Goal: Task Accomplishment & Management: Manage account settings

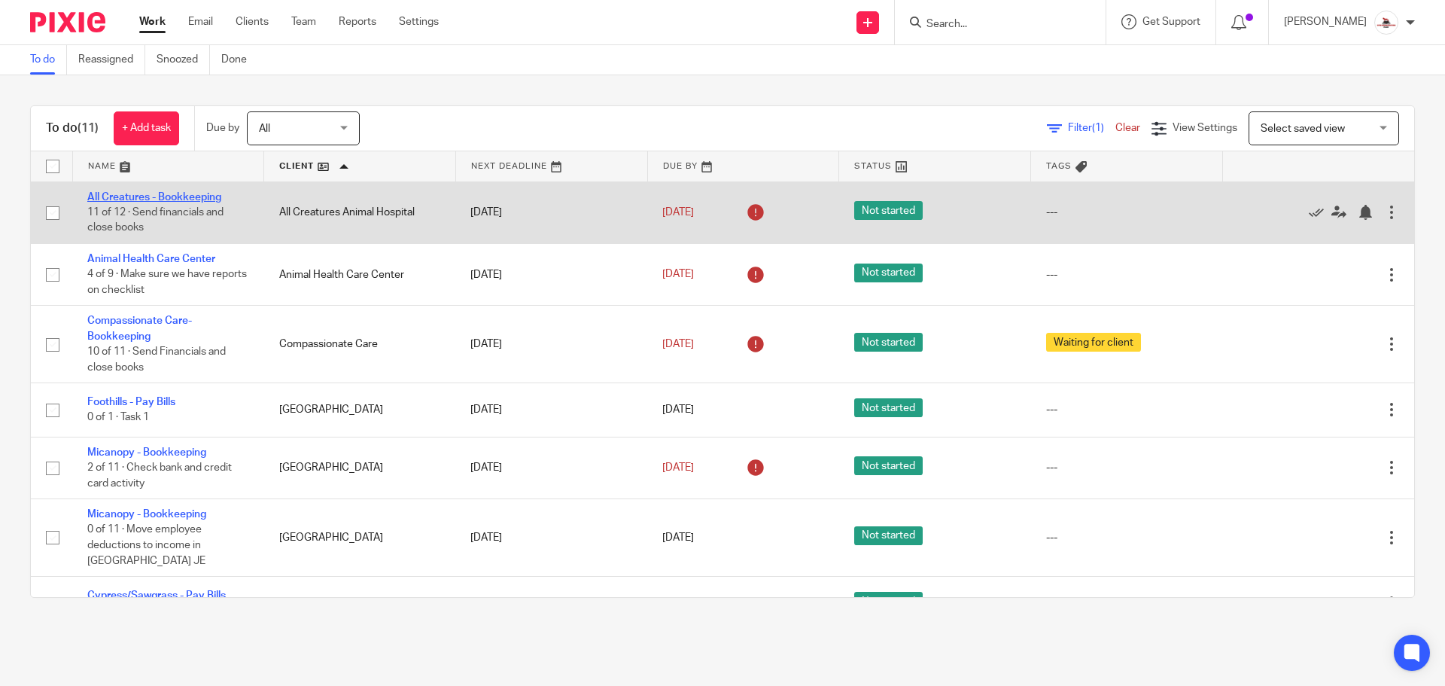
click at [191, 194] on link "All Creatures - Bookkeeping" at bounding box center [154, 197] width 134 height 11
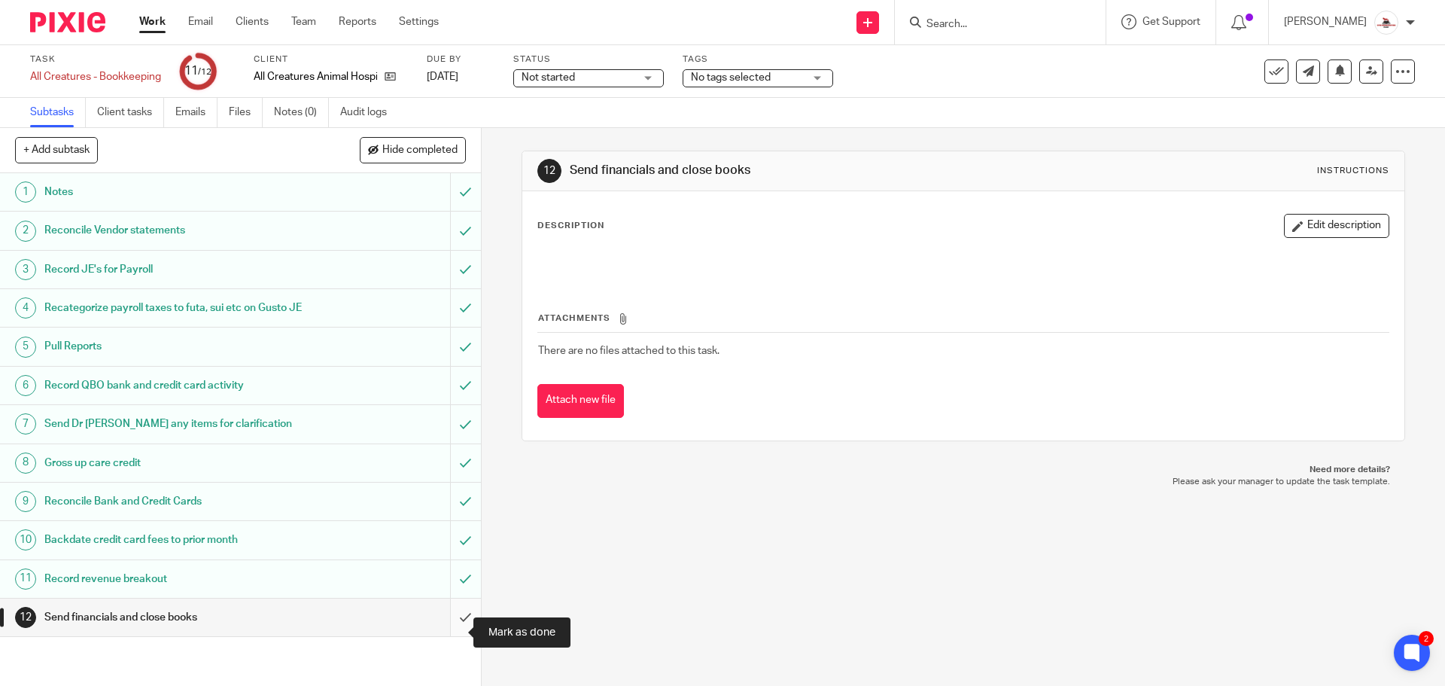
click at [454, 634] on input "submit" at bounding box center [240, 617] width 481 height 38
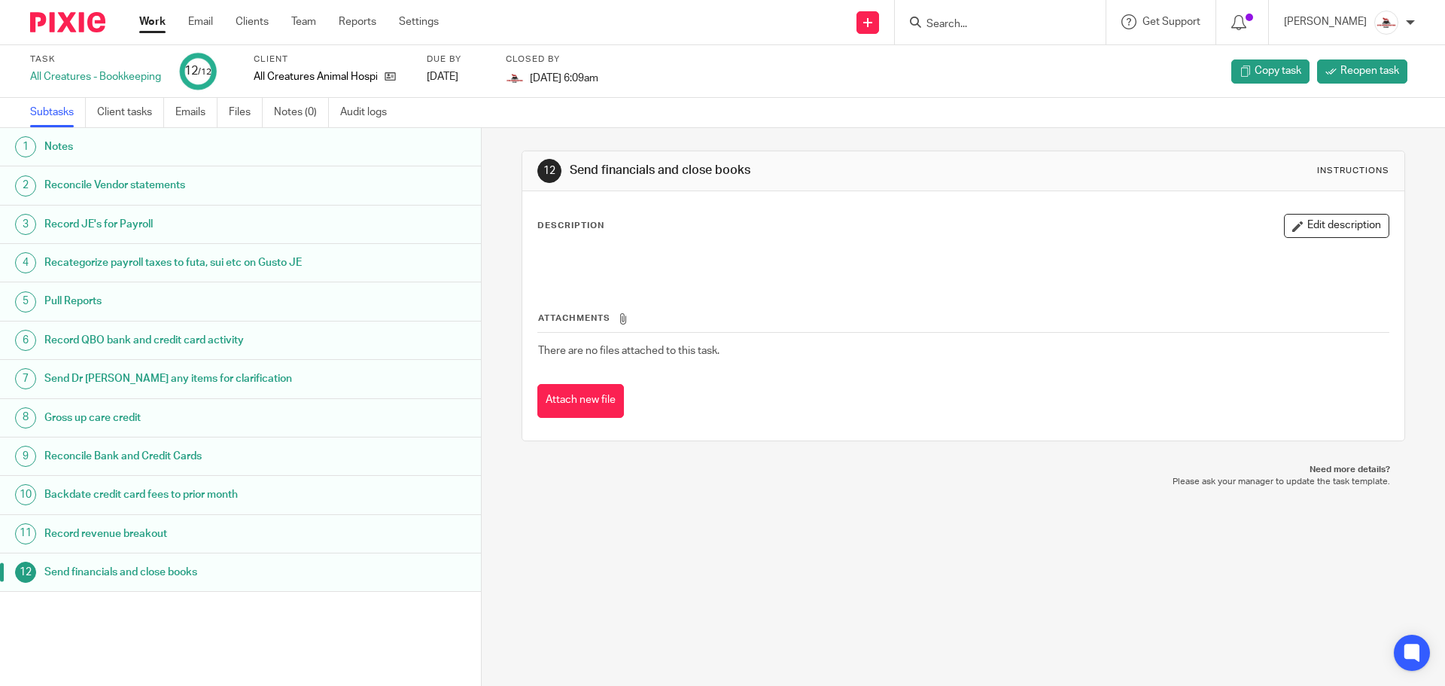
click at [150, 23] on link "Work" at bounding box center [152, 21] width 26 height 15
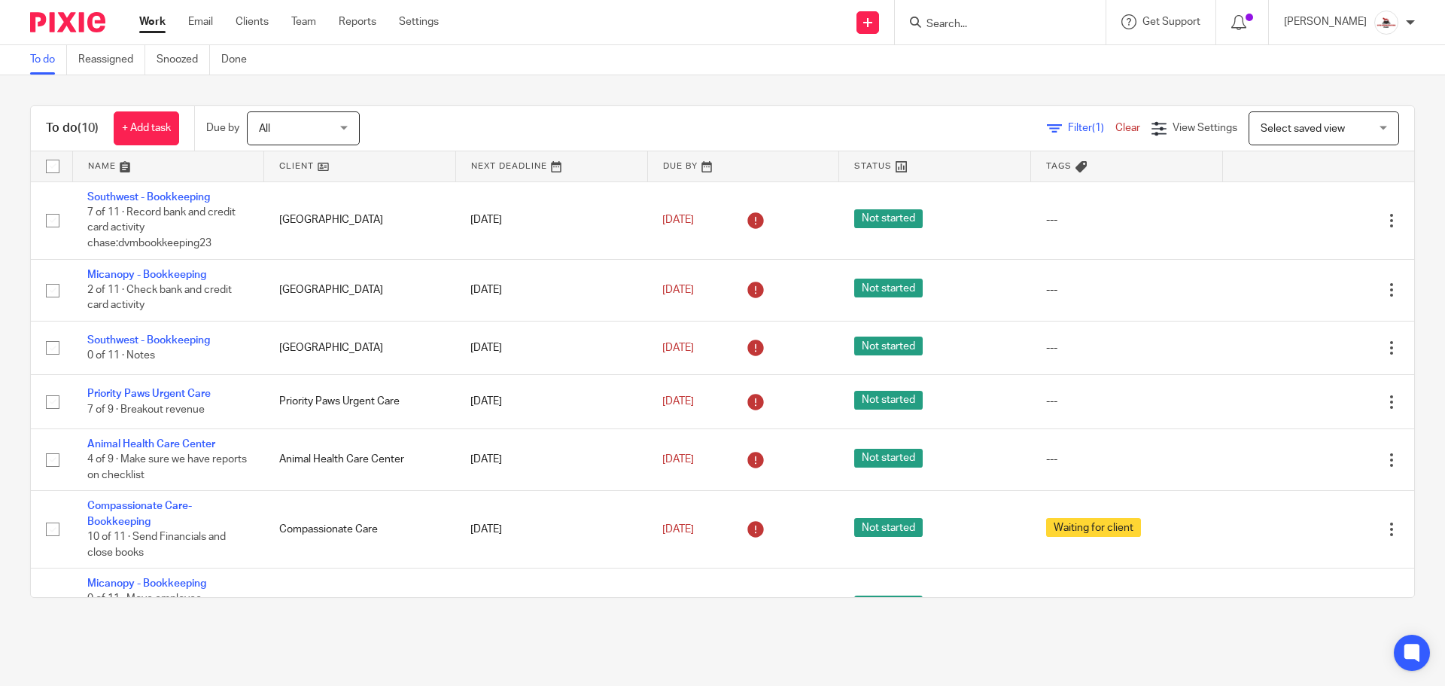
click at [296, 163] on link at bounding box center [359, 166] width 191 height 30
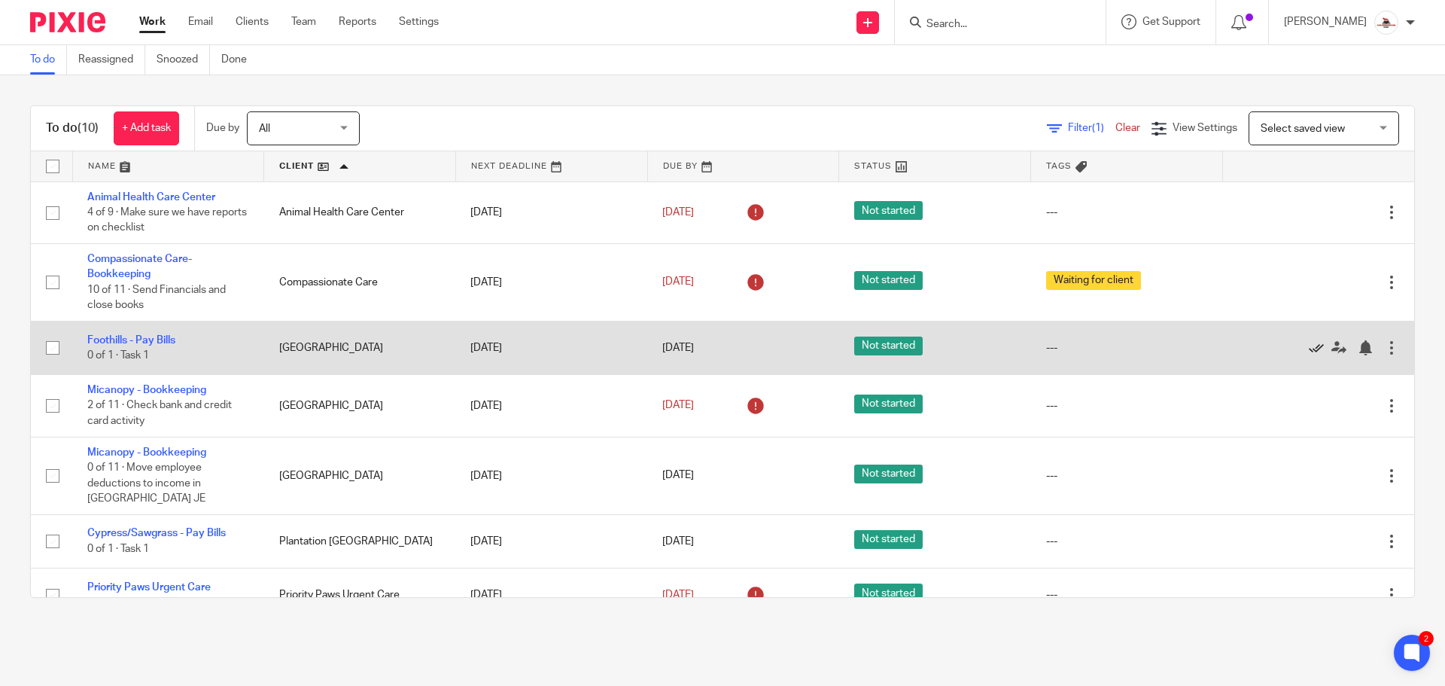
click at [1309, 346] on icon at bounding box center [1316, 347] width 15 height 15
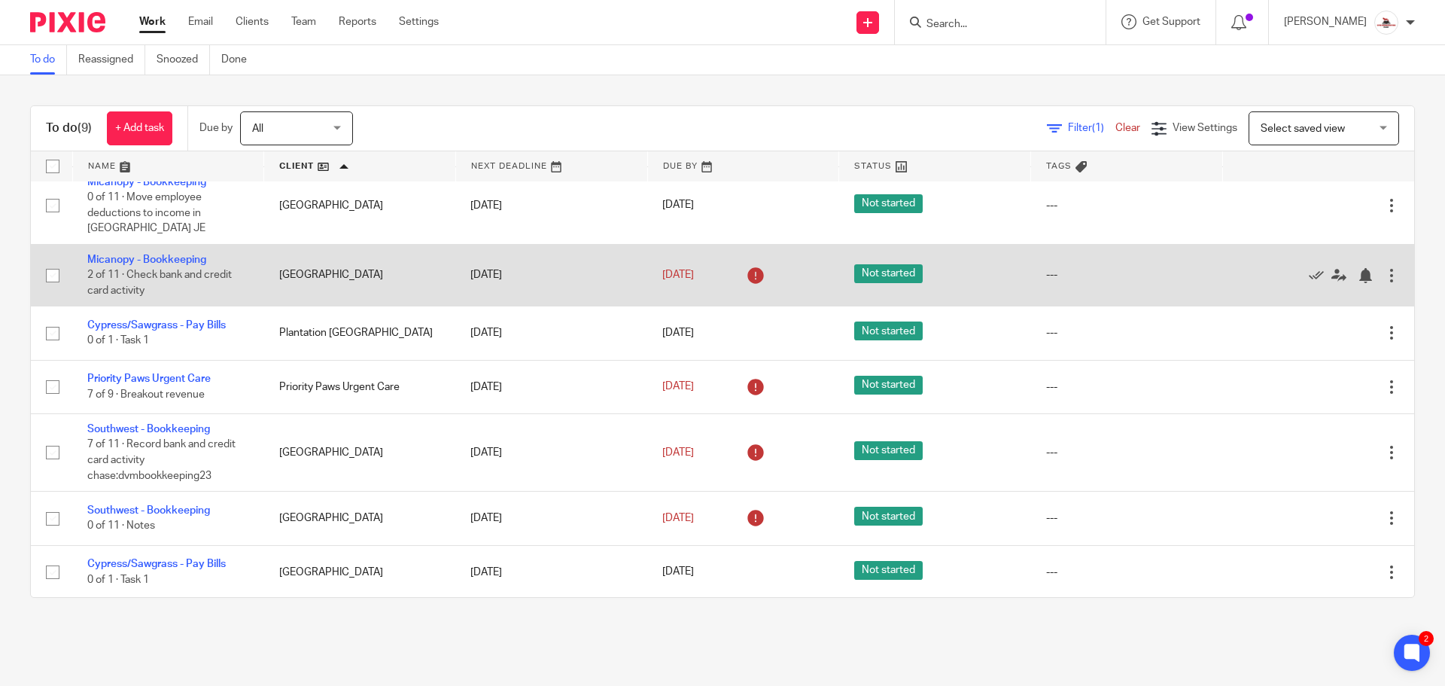
scroll to position [156, 0]
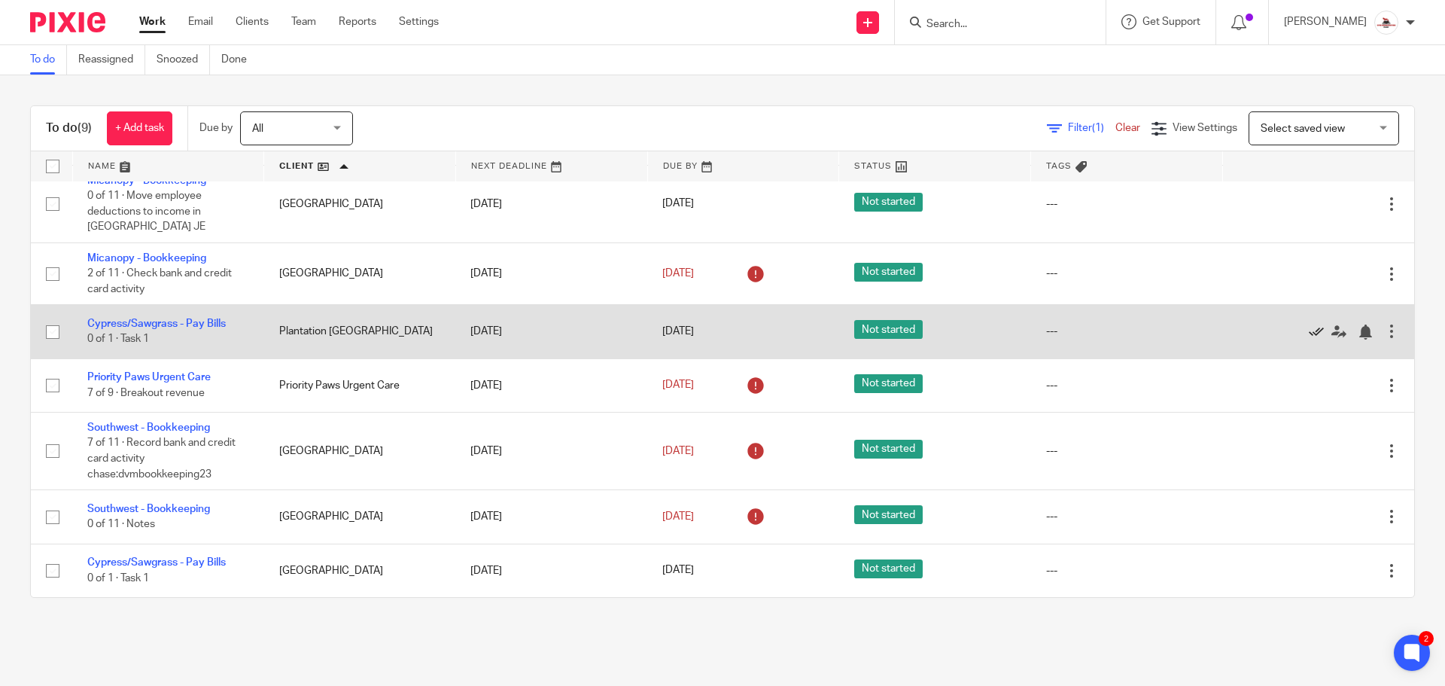
click at [1309, 330] on icon at bounding box center [1316, 331] width 15 height 15
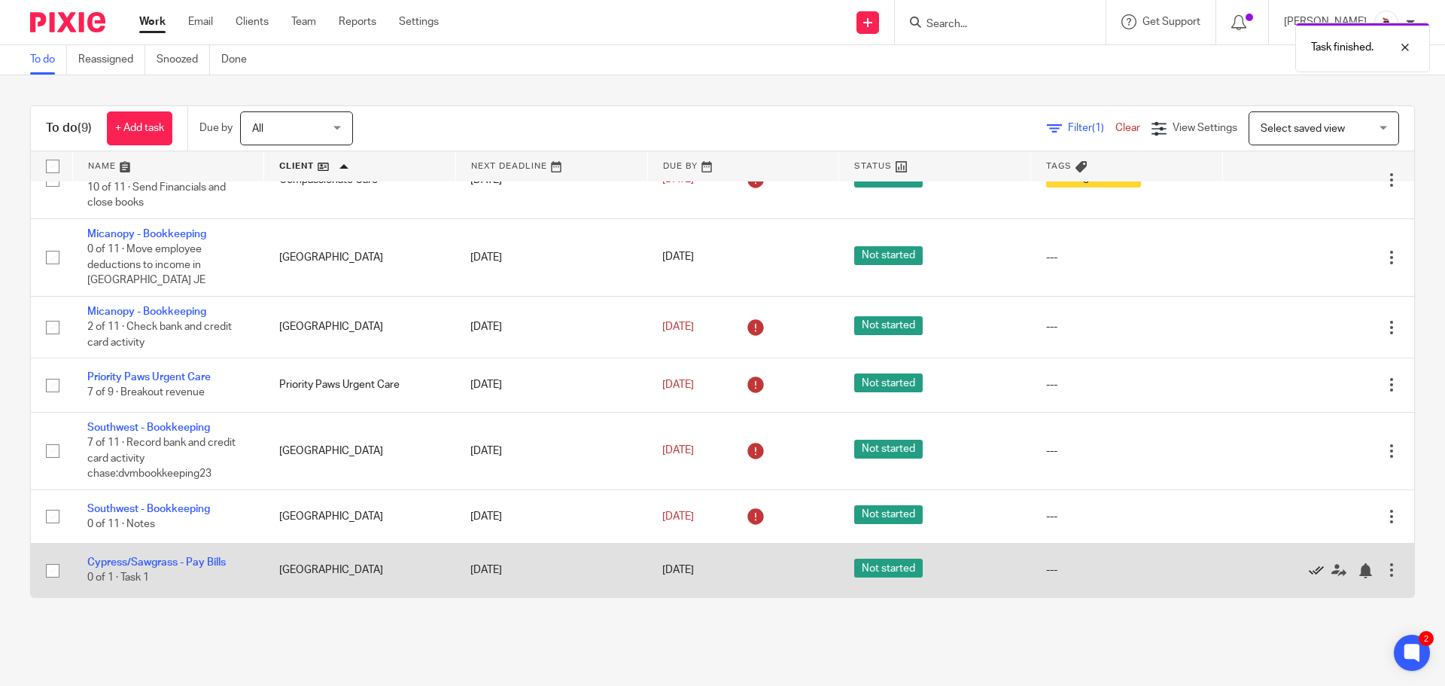
click at [1309, 569] on icon at bounding box center [1316, 570] width 15 height 15
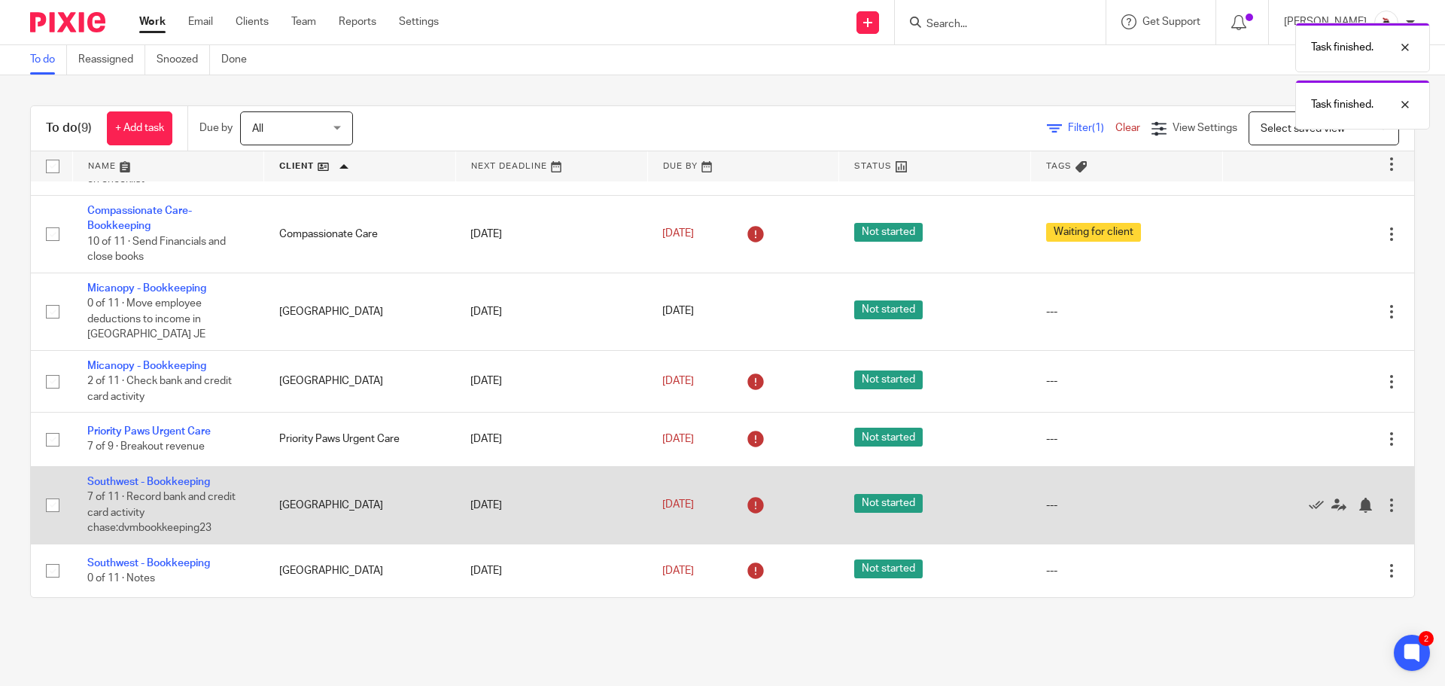
scroll to position [48, 0]
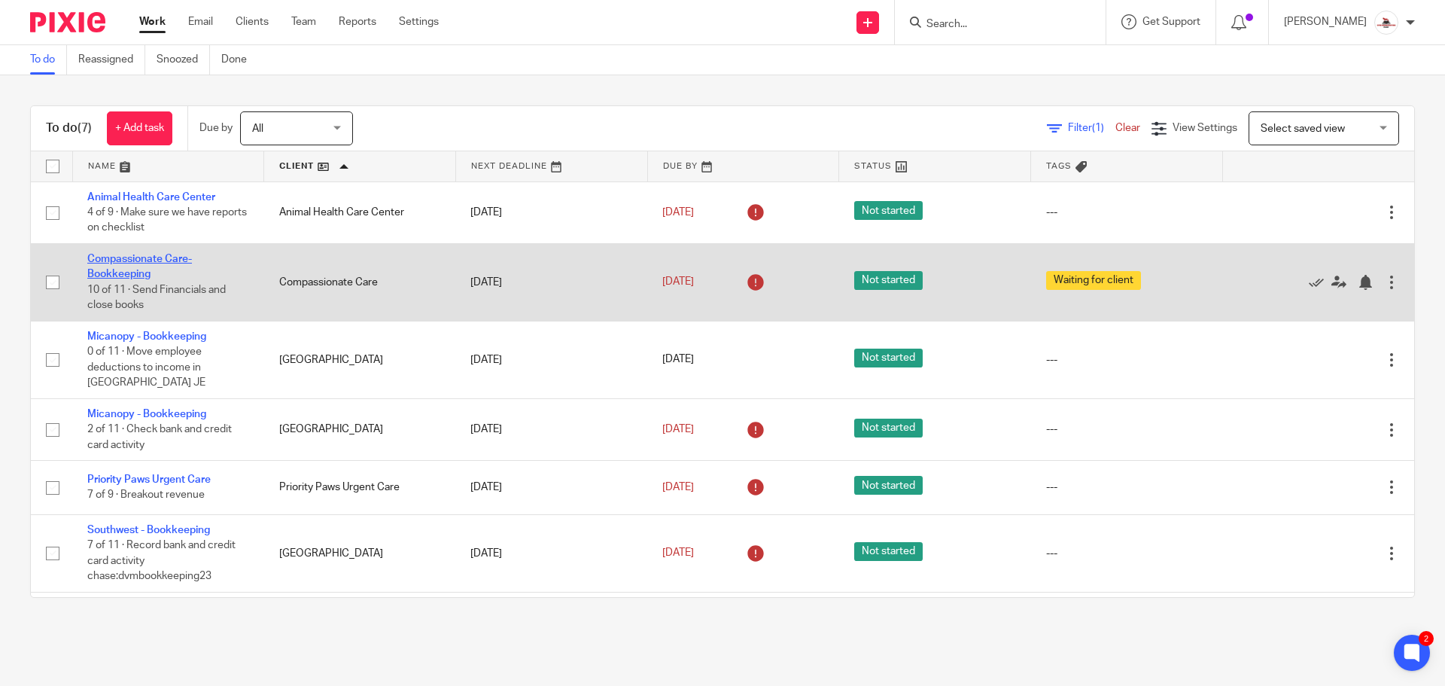
click at [159, 260] on link "Compassionate Care-Bookkeeping" at bounding box center [139, 267] width 105 height 26
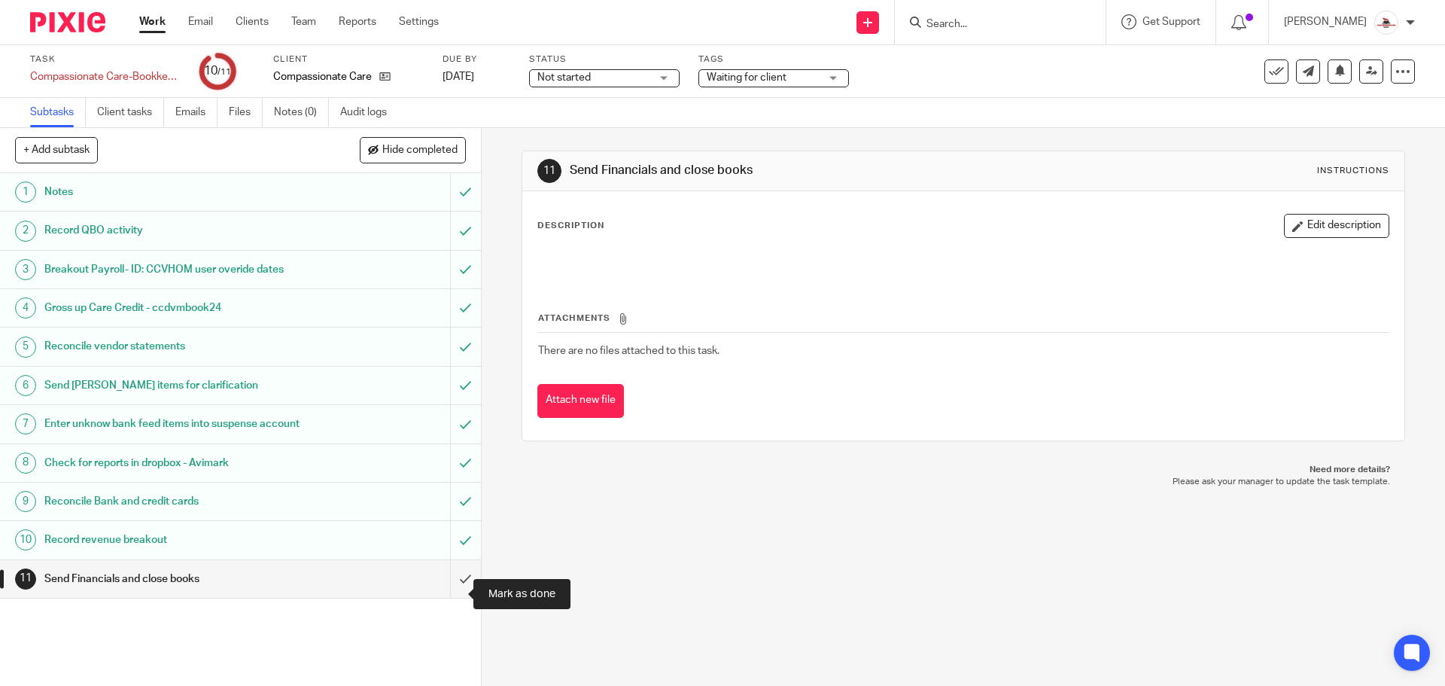
click at [448, 597] on input "submit" at bounding box center [240, 579] width 481 height 38
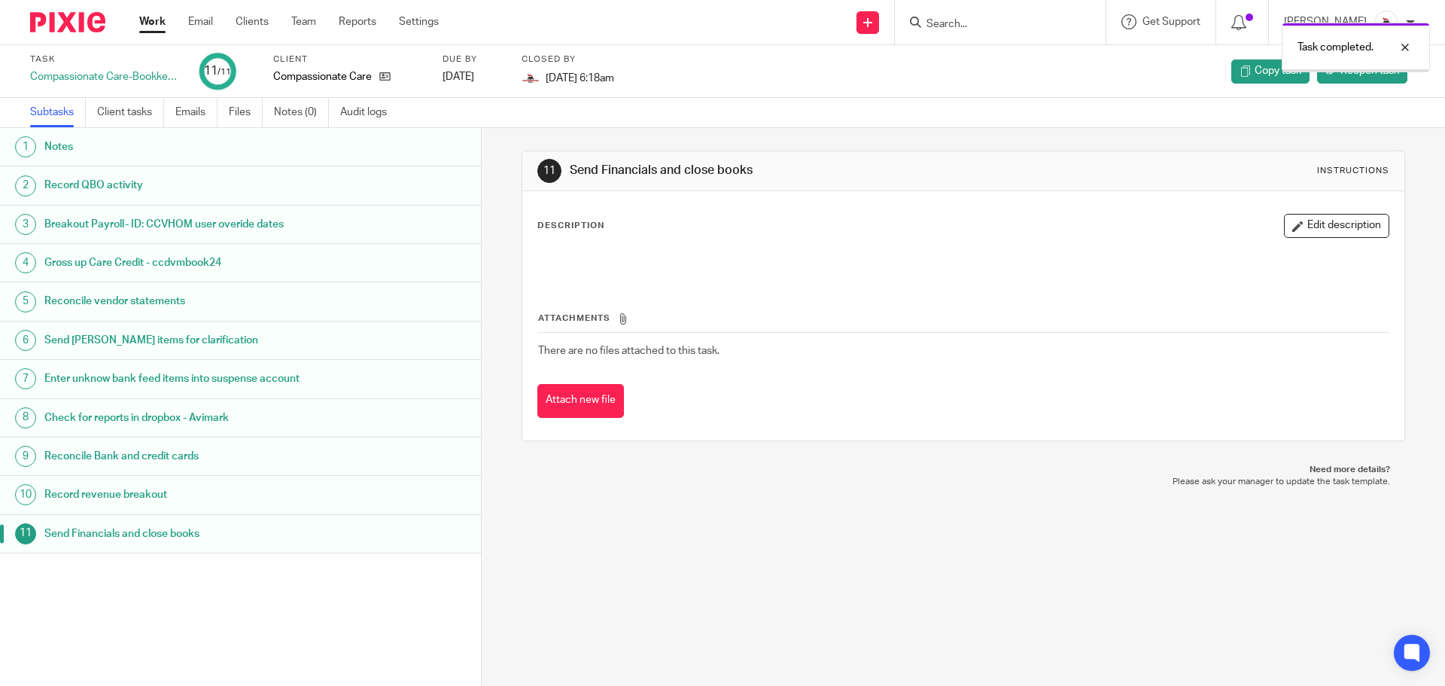
click at [160, 26] on link "Work" at bounding box center [152, 21] width 26 height 15
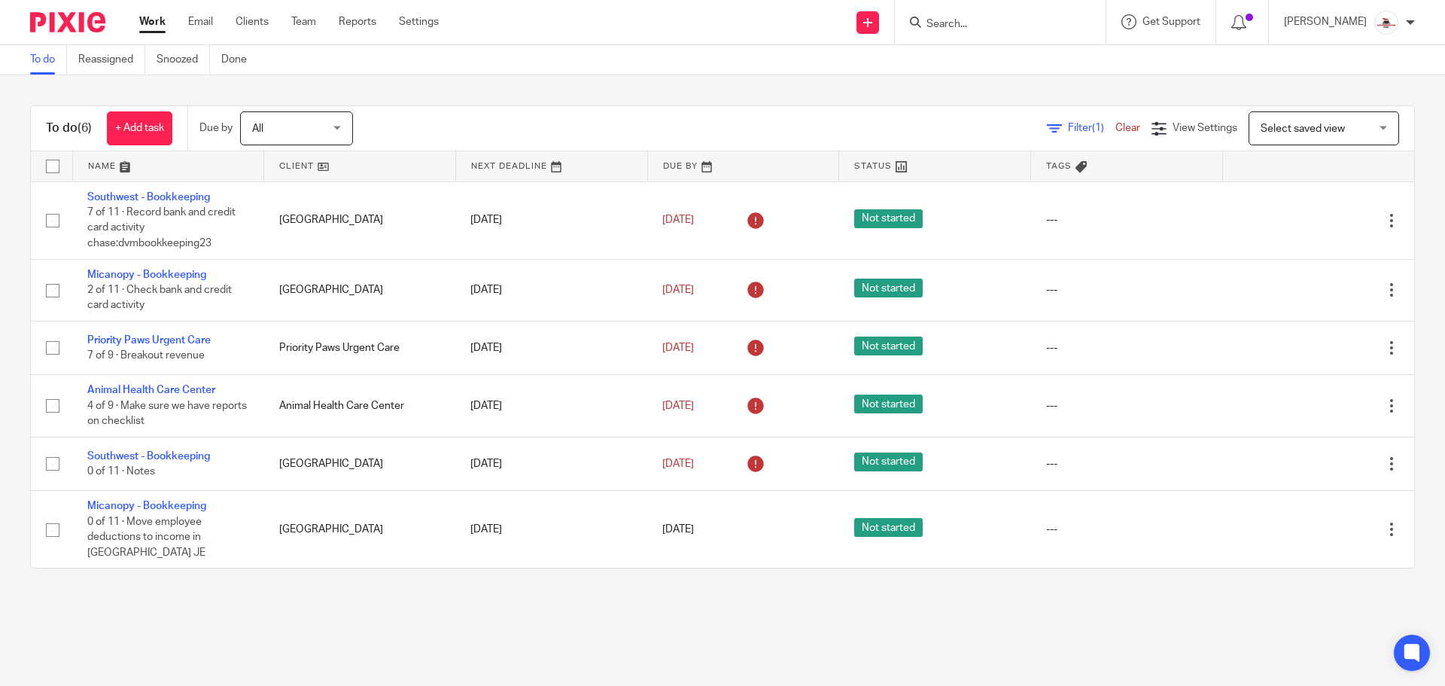
click at [290, 163] on link at bounding box center [359, 166] width 191 height 30
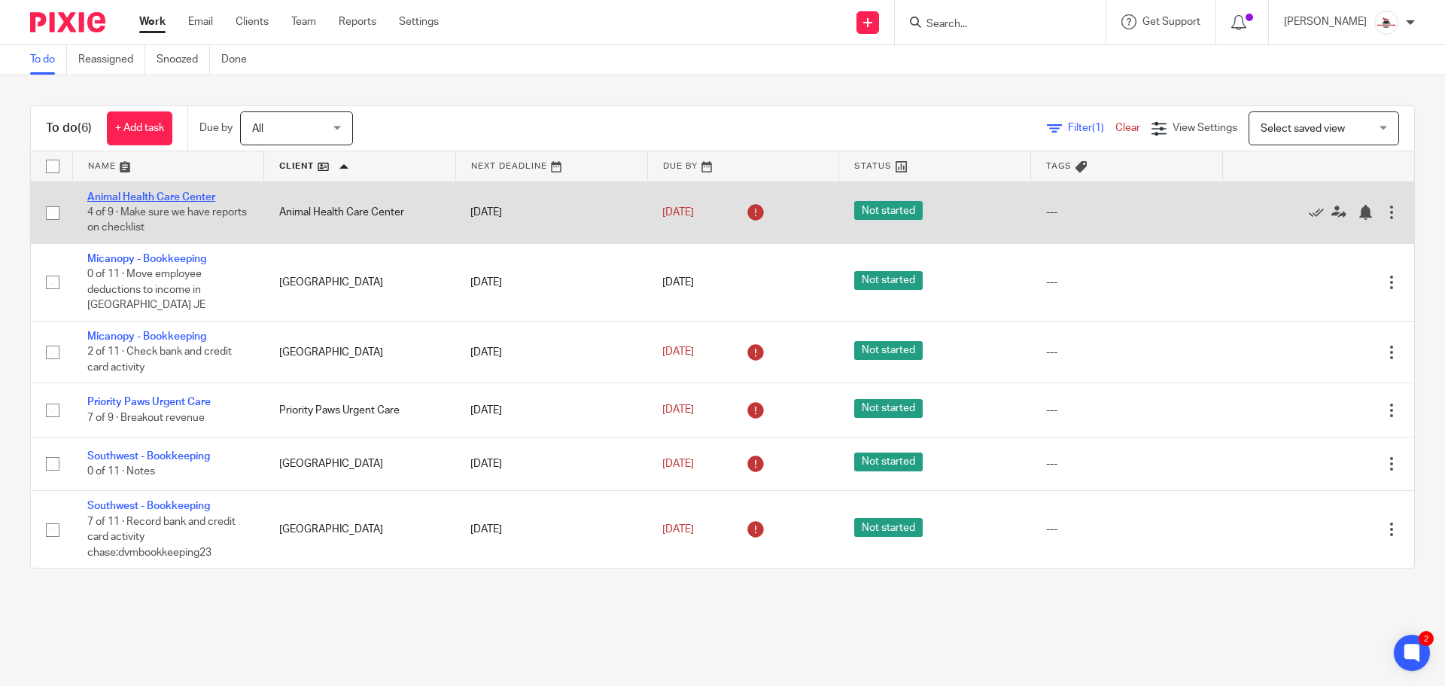
click at [182, 199] on link "Animal Health Care Center" at bounding box center [151, 197] width 128 height 11
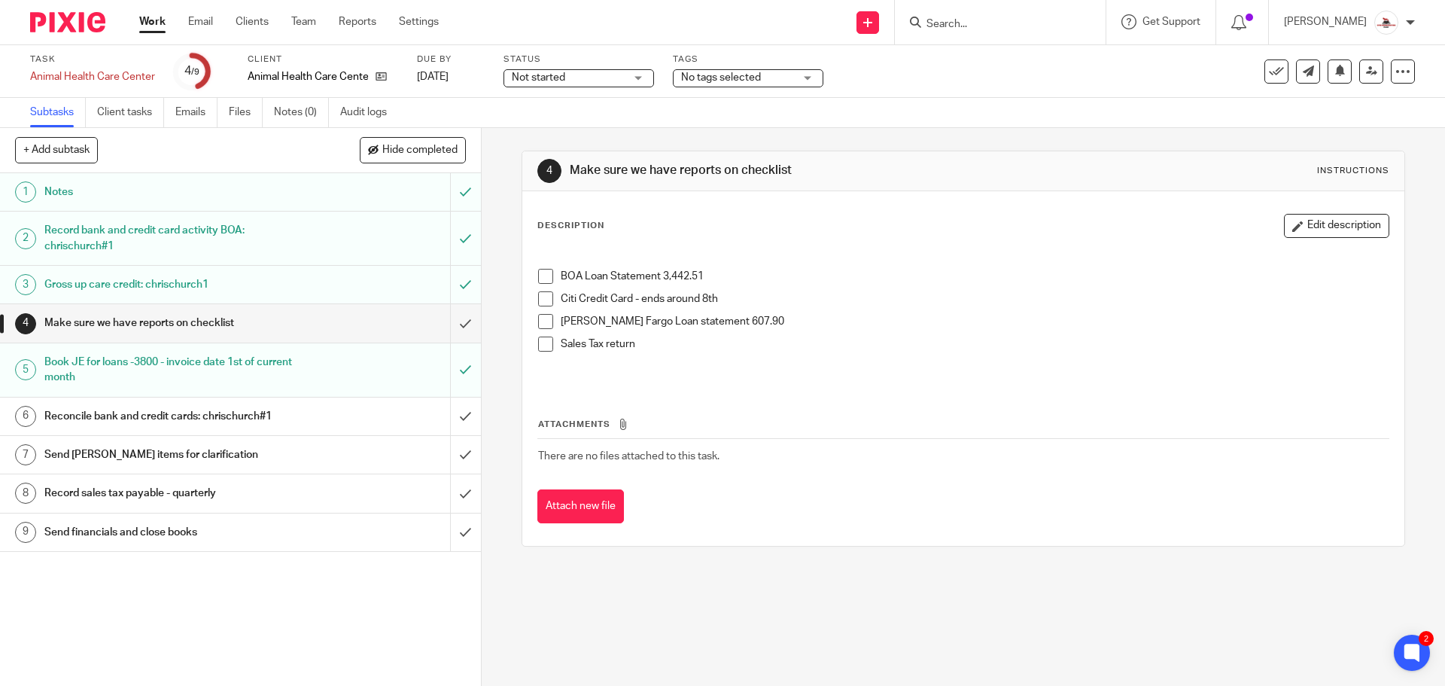
click at [546, 273] on span at bounding box center [545, 276] width 15 height 15
click at [543, 320] on span at bounding box center [545, 321] width 15 height 15
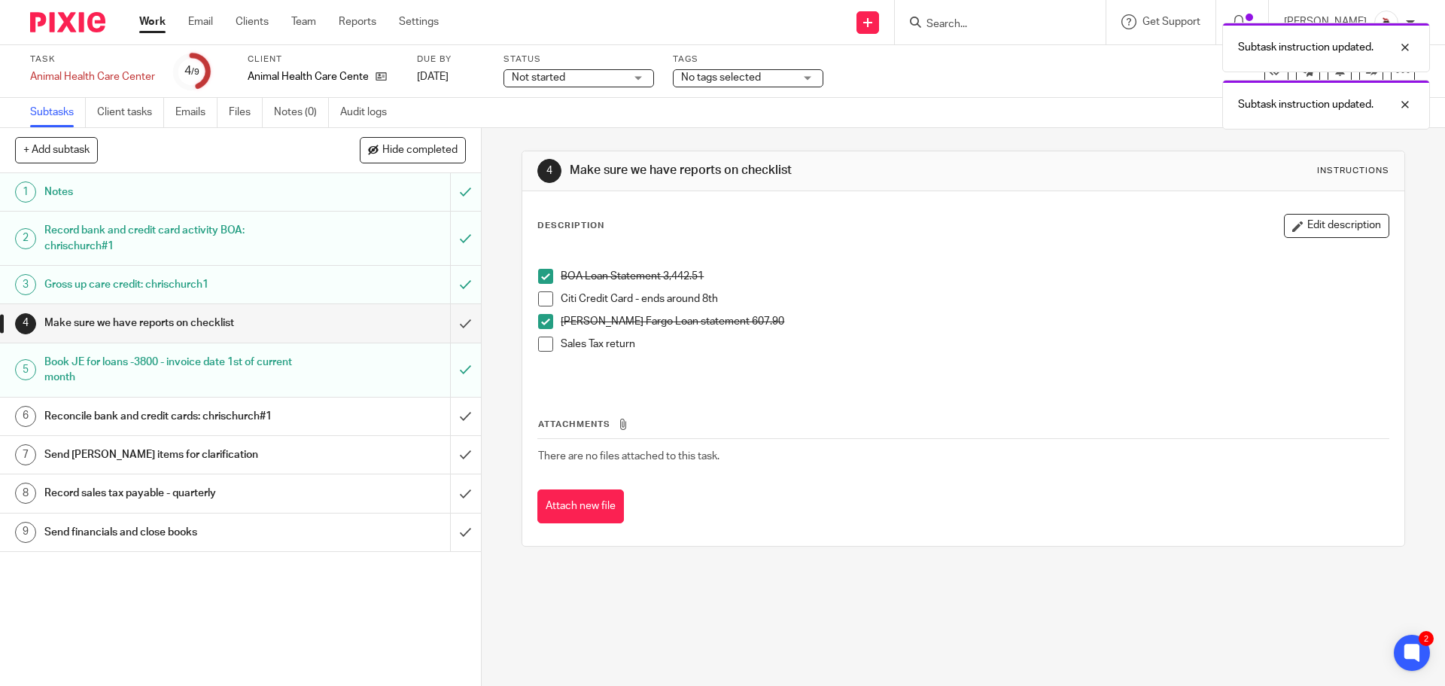
click at [538, 349] on span at bounding box center [545, 343] width 15 height 15
click at [245, 413] on h1 "Reconcile bank and credit cards: chrischurch#1" at bounding box center [174, 416] width 260 height 23
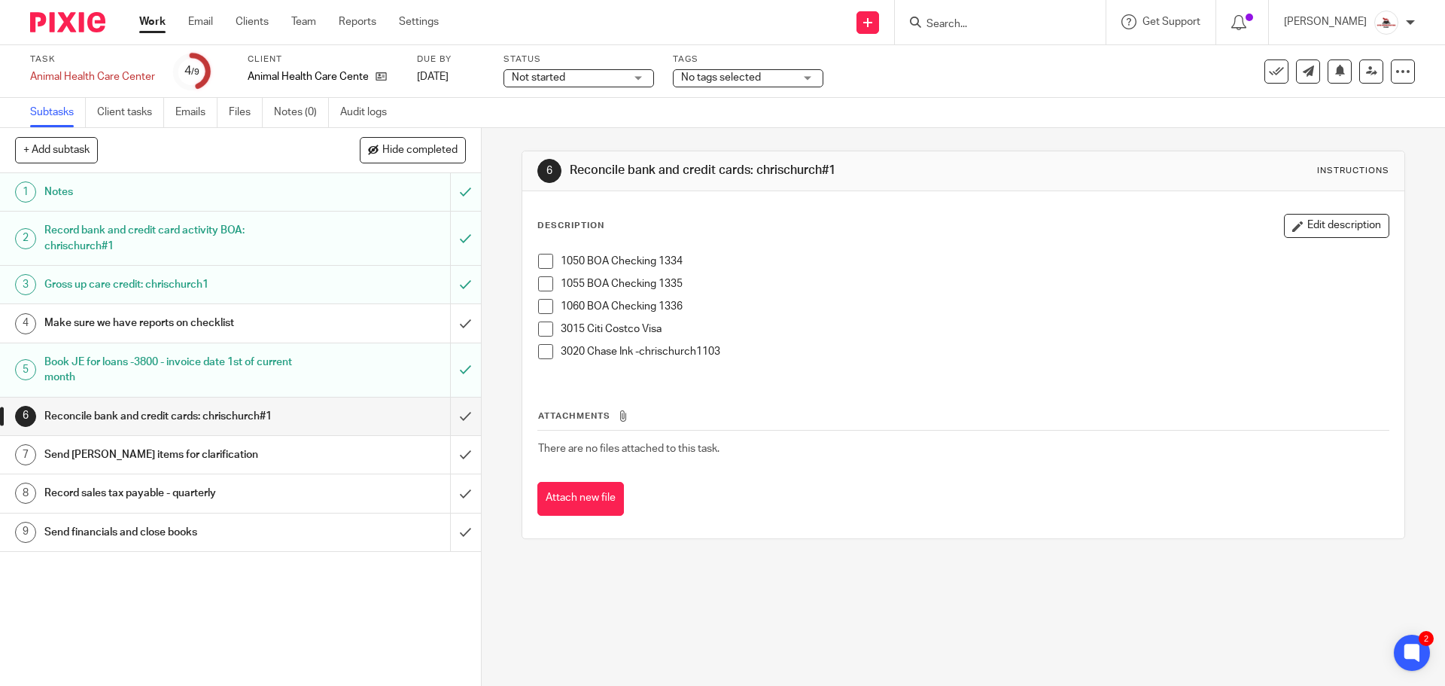
click at [538, 267] on span at bounding box center [545, 261] width 15 height 15
drag, startPoint x: 541, startPoint y: 284, endPoint x: 541, endPoint y: 301, distance: 17.3
click at [541, 284] on span at bounding box center [545, 283] width 15 height 15
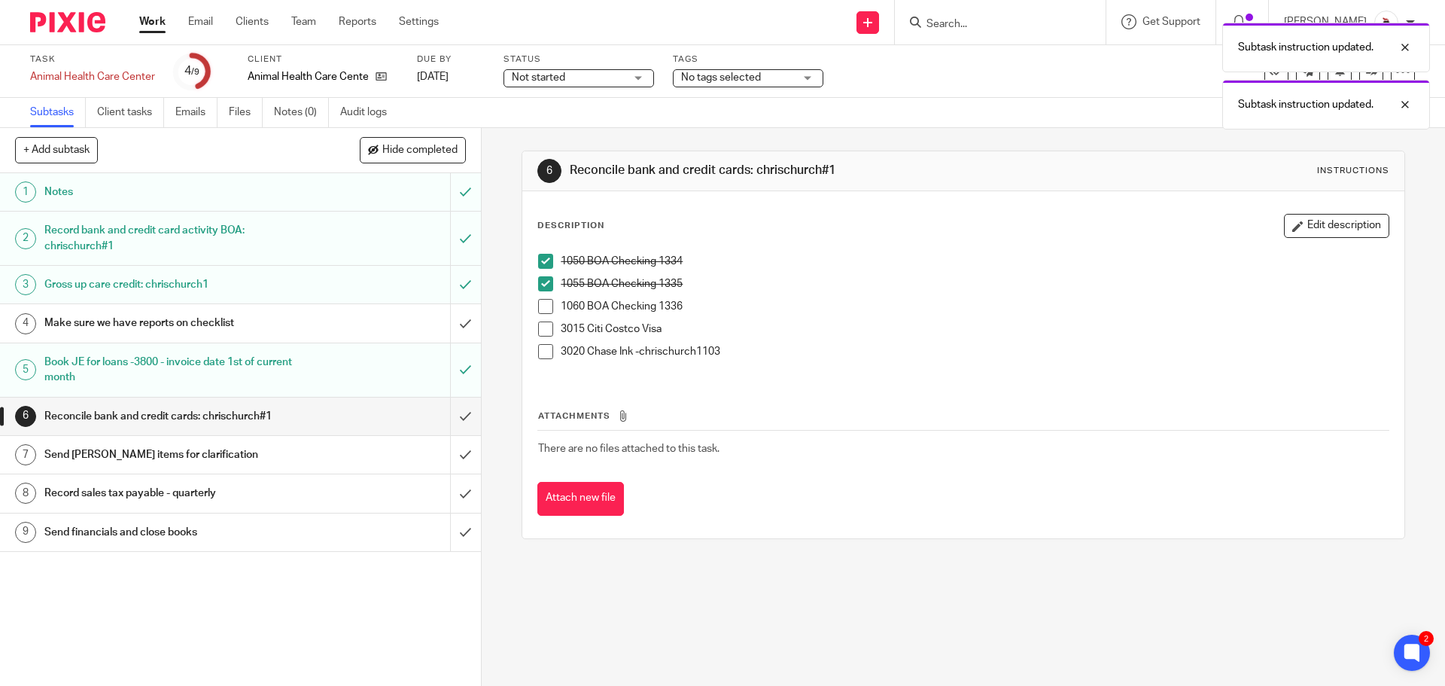
click at [543, 305] on span at bounding box center [545, 306] width 15 height 15
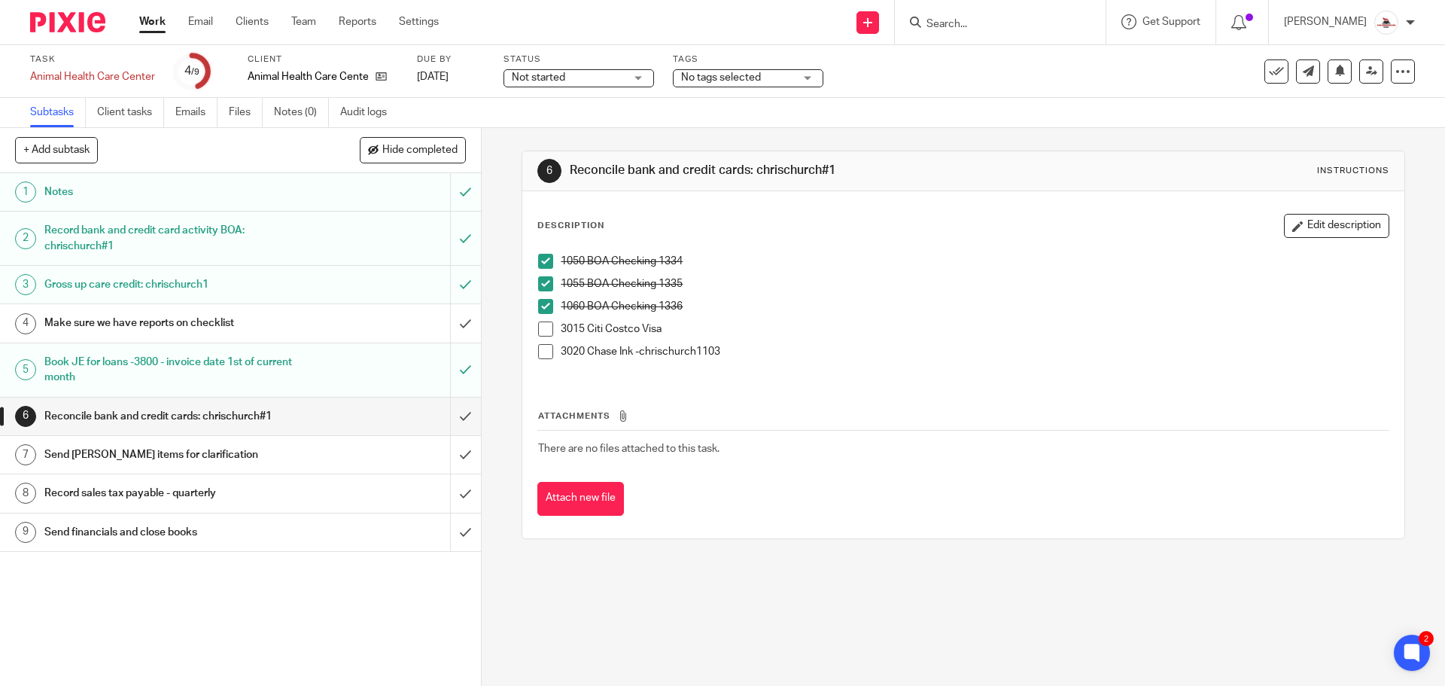
click at [538, 349] on span at bounding box center [545, 351] width 15 height 15
click at [323, 452] on div "Send Lisa items for clarification" at bounding box center [239, 454] width 391 height 23
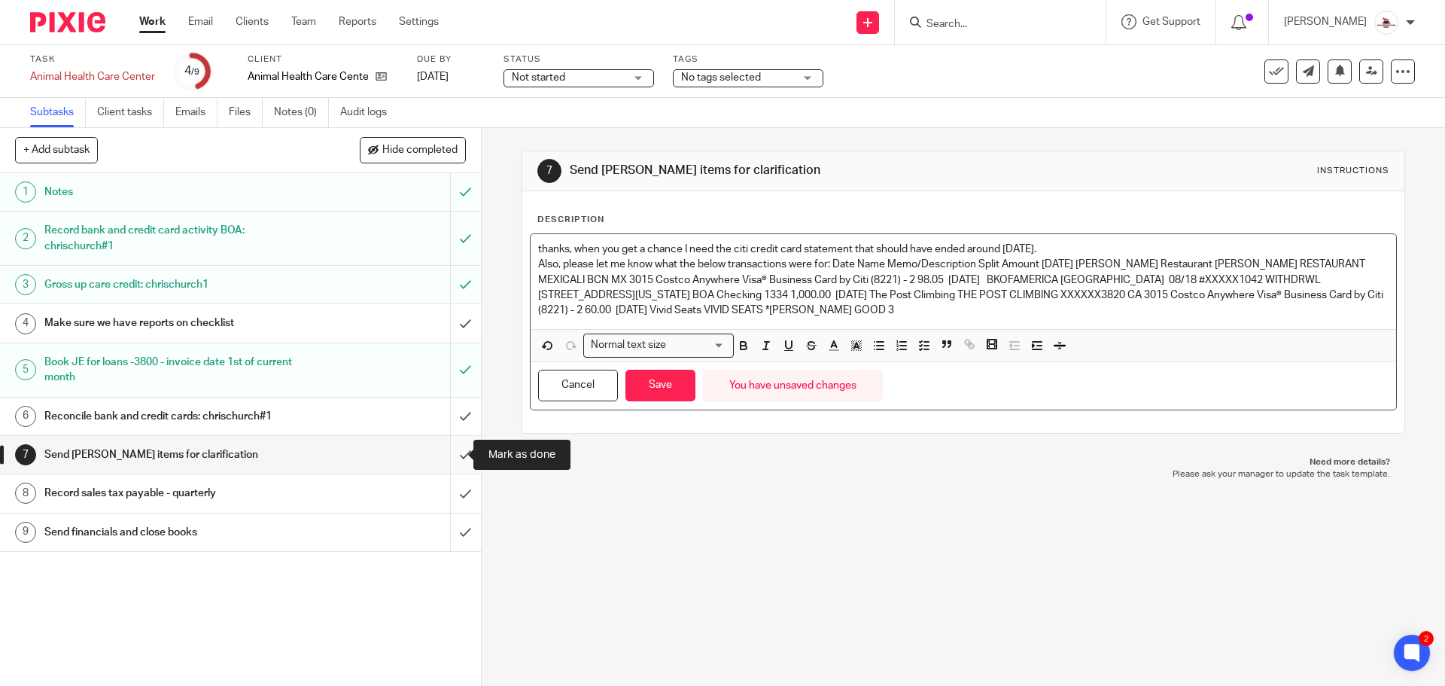
click at [446, 455] on input "submit" at bounding box center [240, 455] width 481 height 38
click at [658, 385] on button "Save" at bounding box center [660, 385] width 70 height 32
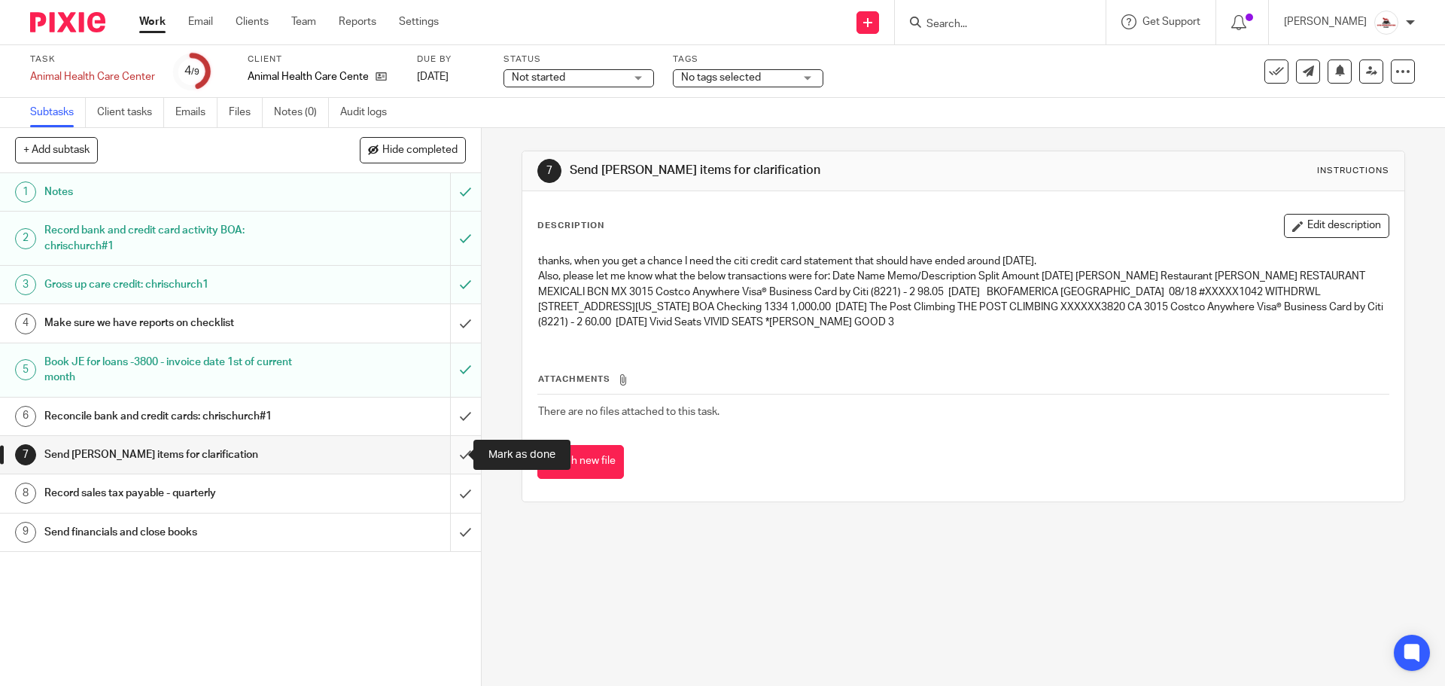
click at [455, 454] on input "submit" at bounding box center [240, 455] width 481 height 38
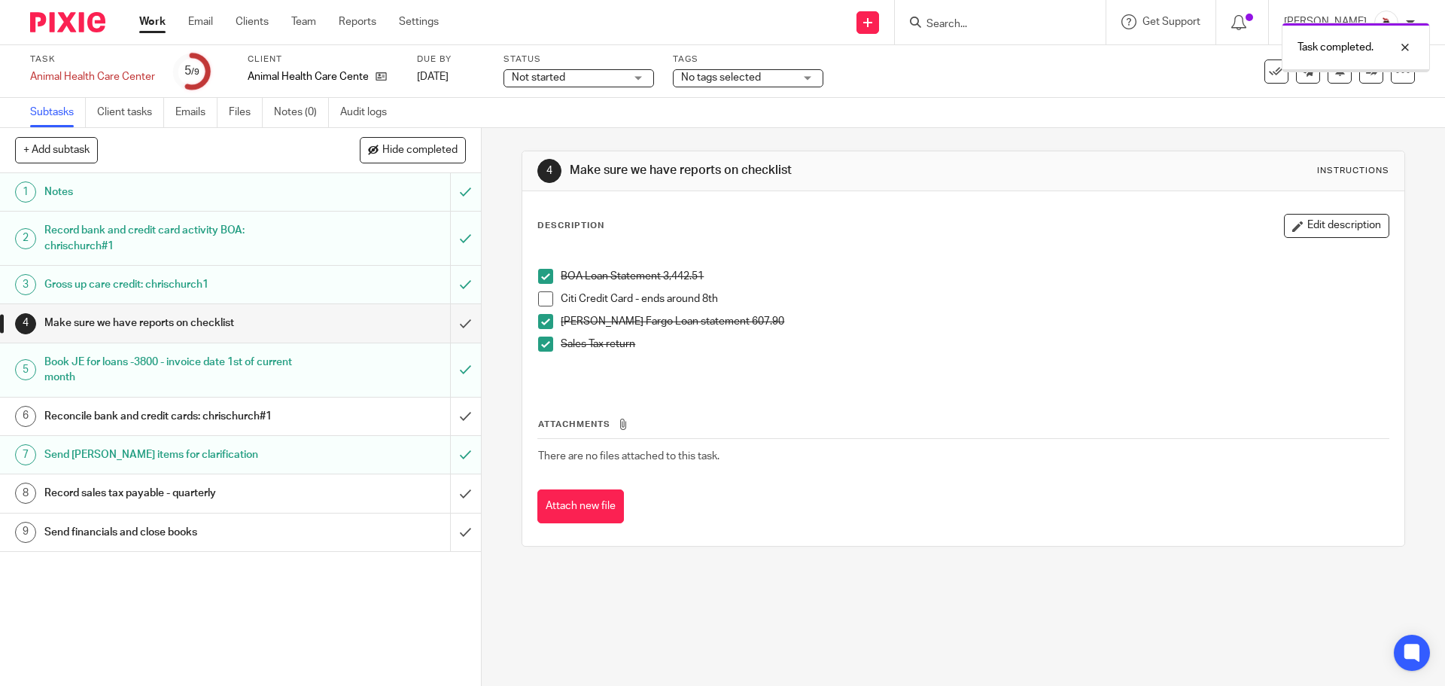
click at [320, 406] on div "Reconcile bank and credit cards: chrischurch#1" at bounding box center [239, 416] width 391 height 23
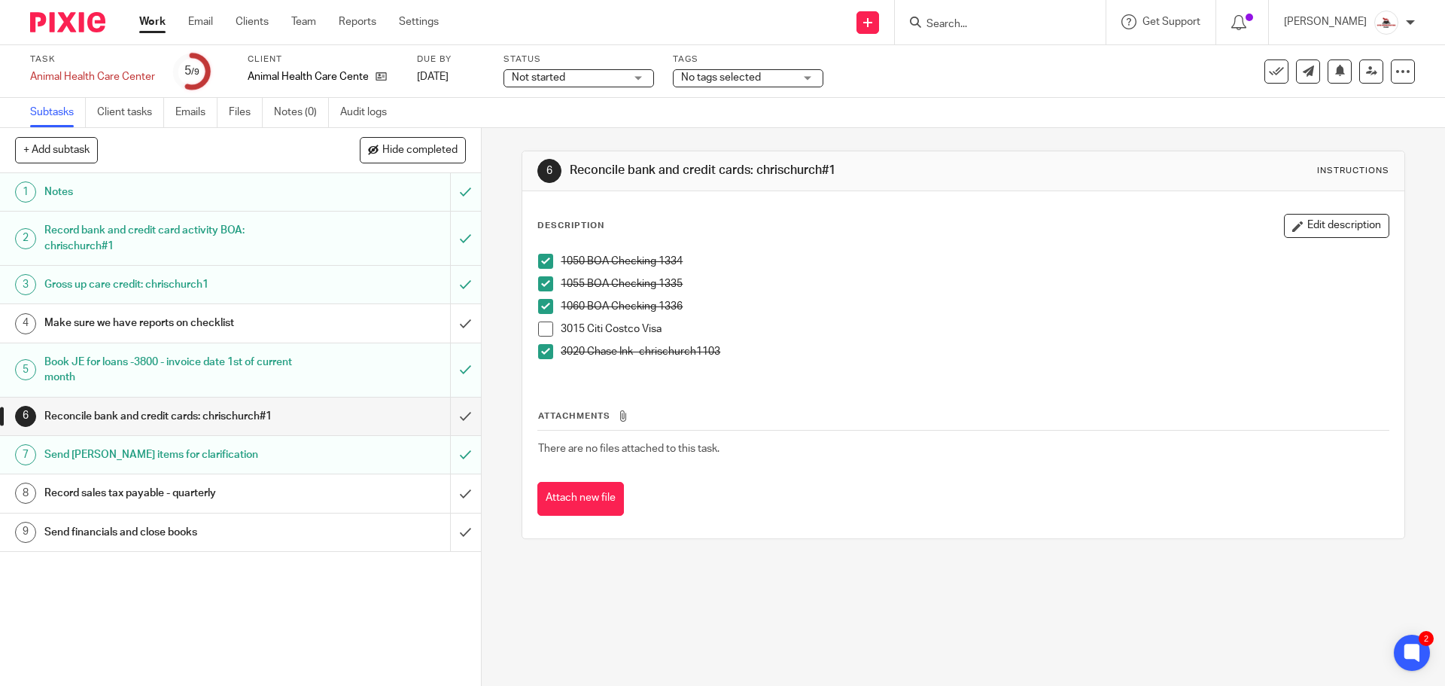
click at [148, 23] on link "Work" at bounding box center [152, 21] width 26 height 15
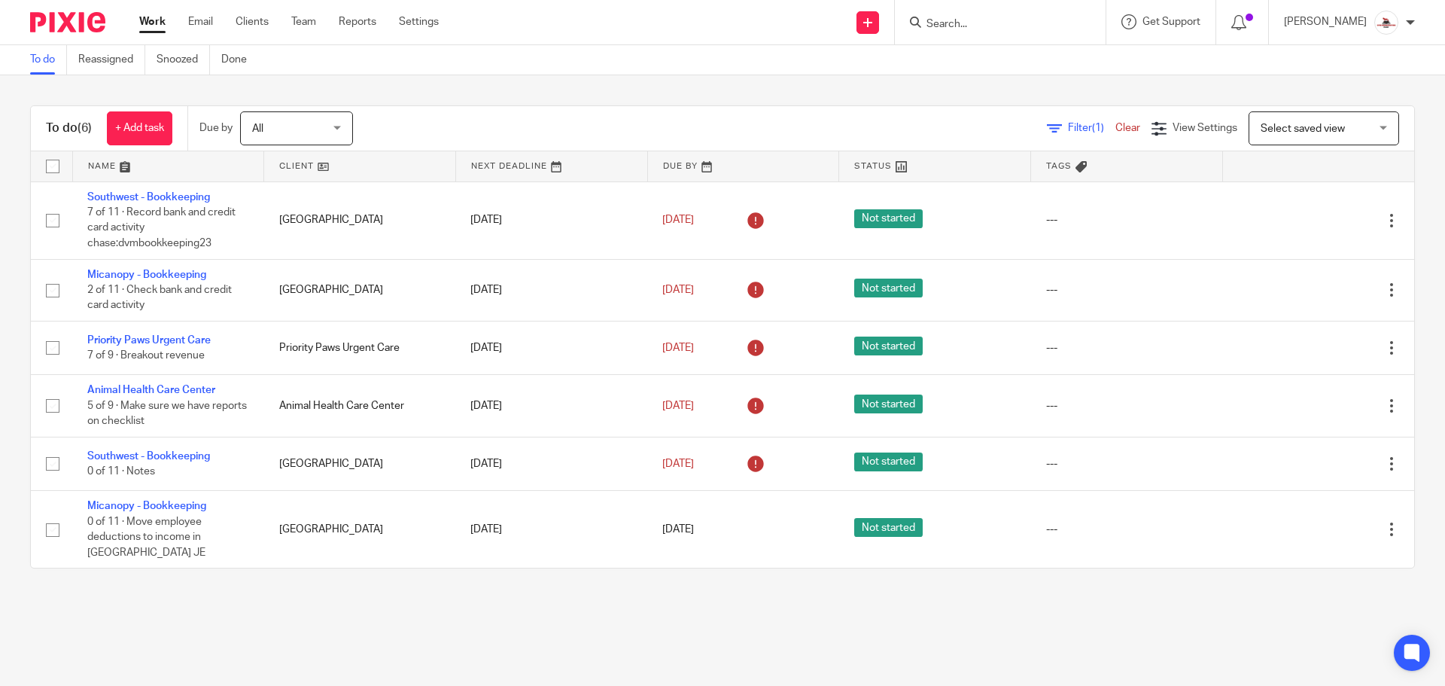
click at [290, 169] on link at bounding box center [359, 166] width 191 height 30
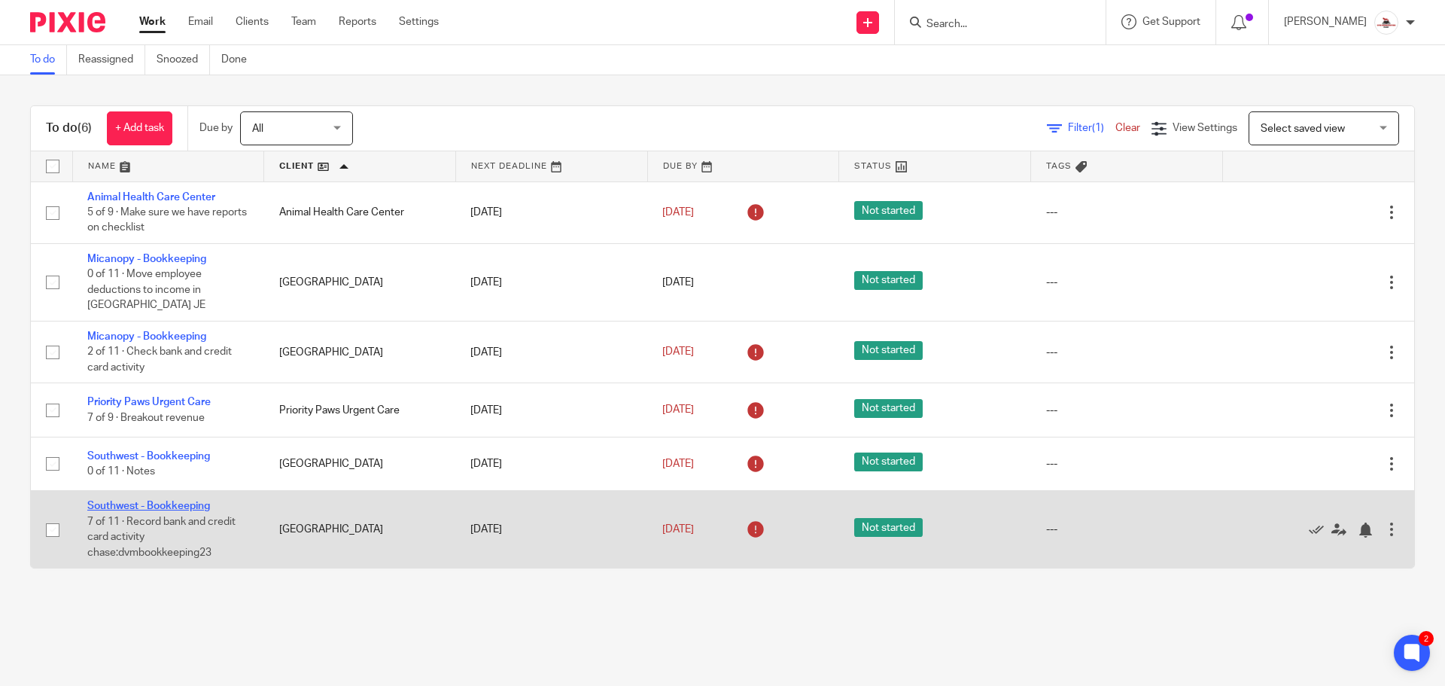
click at [170, 508] on link "Southwest - Bookkeeping" at bounding box center [148, 505] width 123 height 11
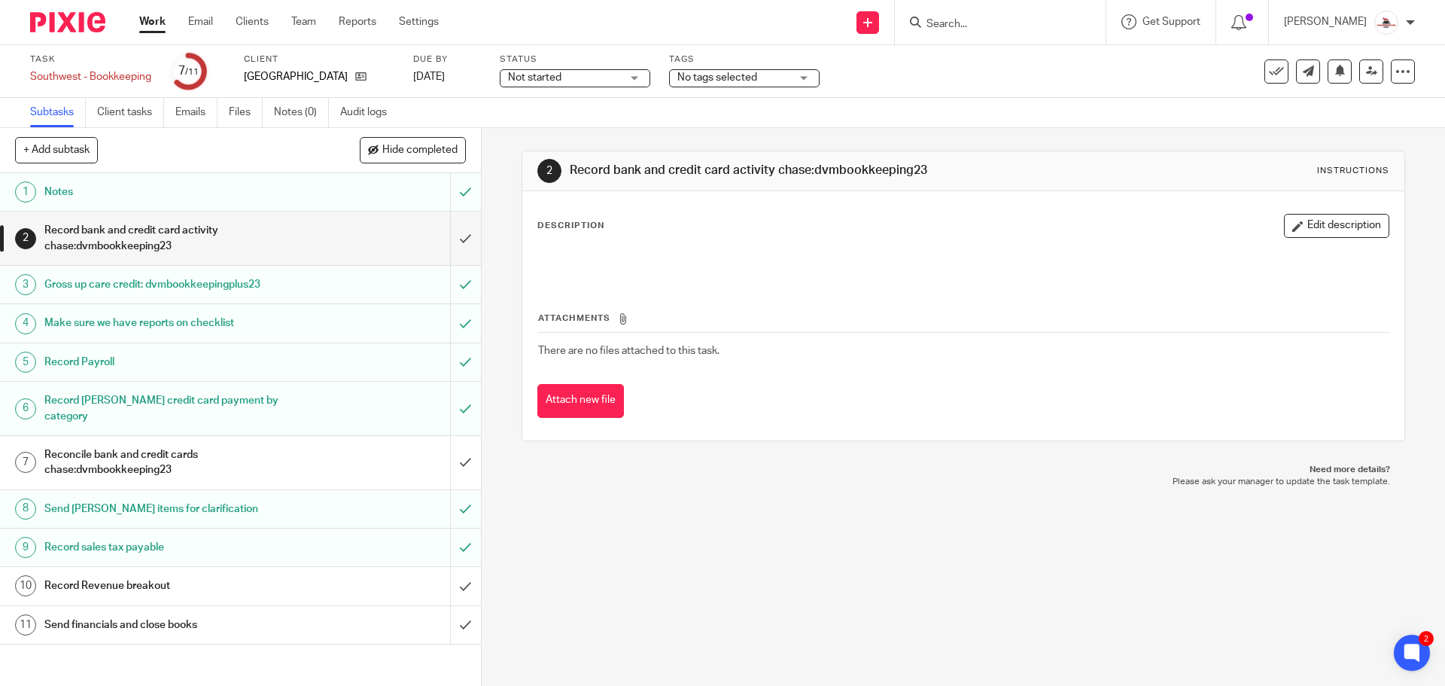
click at [154, 23] on link "Work" at bounding box center [152, 21] width 26 height 15
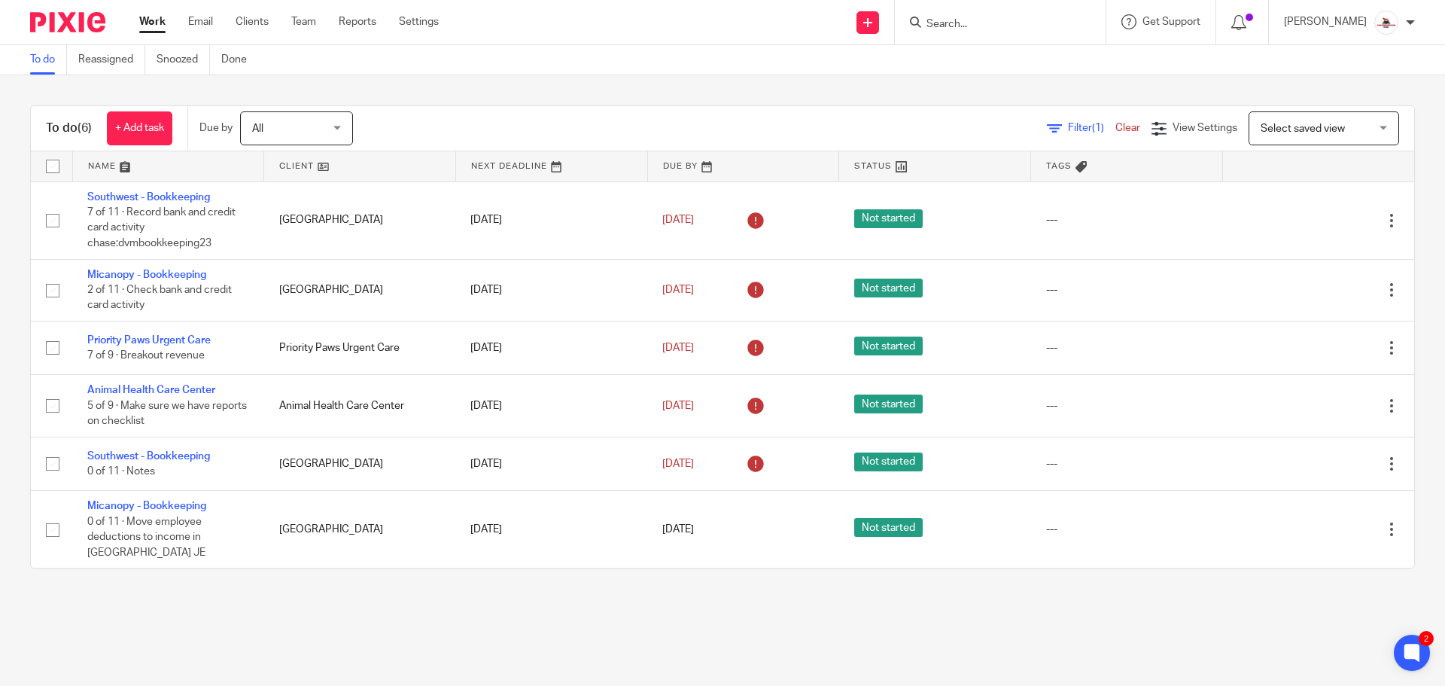
click at [296, 163] on link at bounding box center [359, 166] width 191 height 30
